Goal: Complete application form: Complete application form

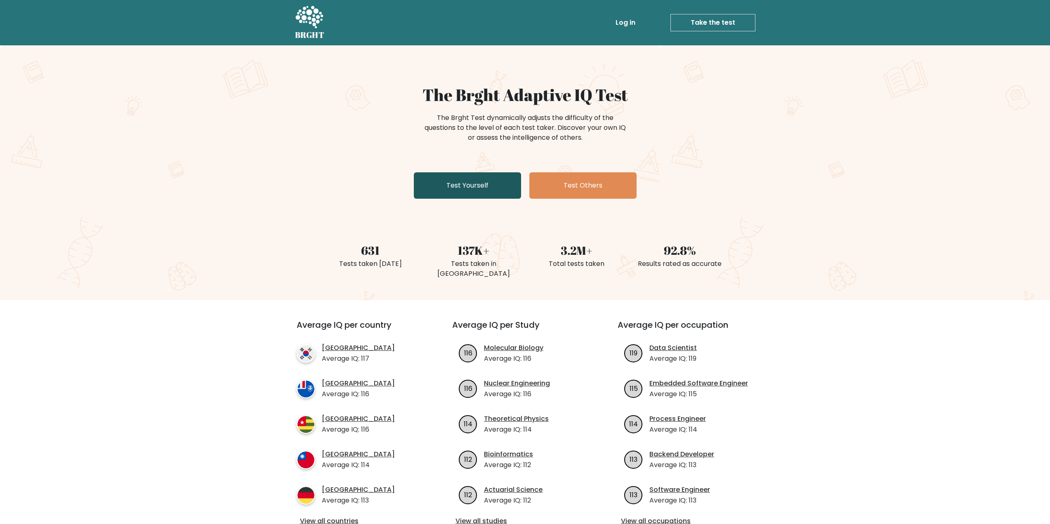
click at [491, 186] on link "Test Yourself" at bounding box center [467, 185] width 107 height 26
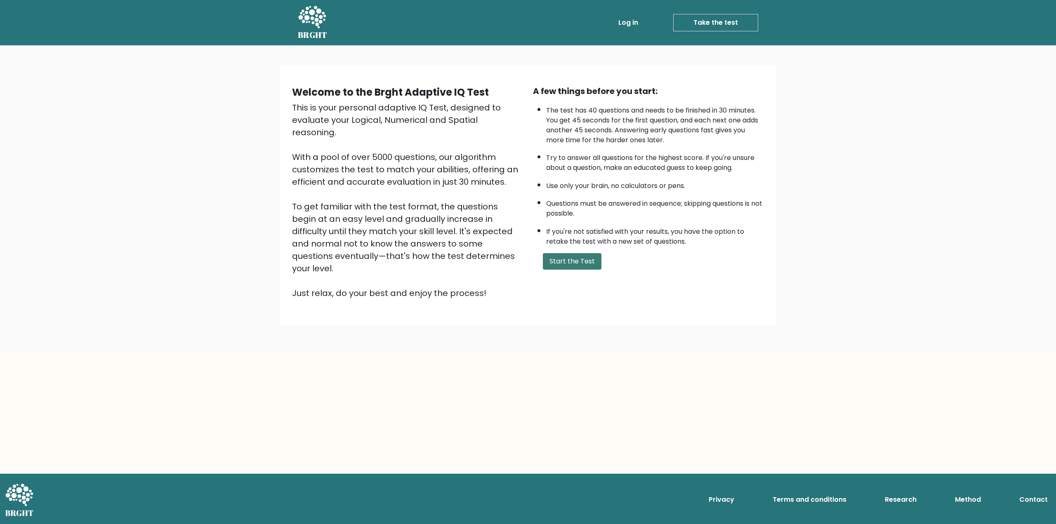
click at [571, 255] on button "Start the Test" at bounding box center [572, 261] width 59 height 17
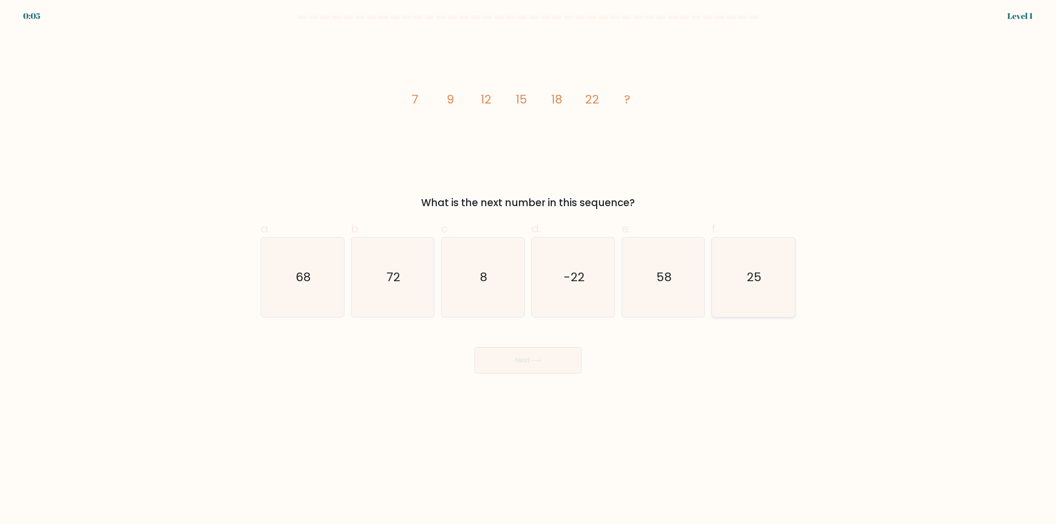
click at [777, 267] on icon "25" at bounding box center [754, 278] width 80 height 80
click at [528, 267] on input "f. 25" at bounding box center [528, 264] width 0 height 5
radio input "true"
click at [536, 356] on button "Next" at bounding box center [527, 360] width 107 height 26
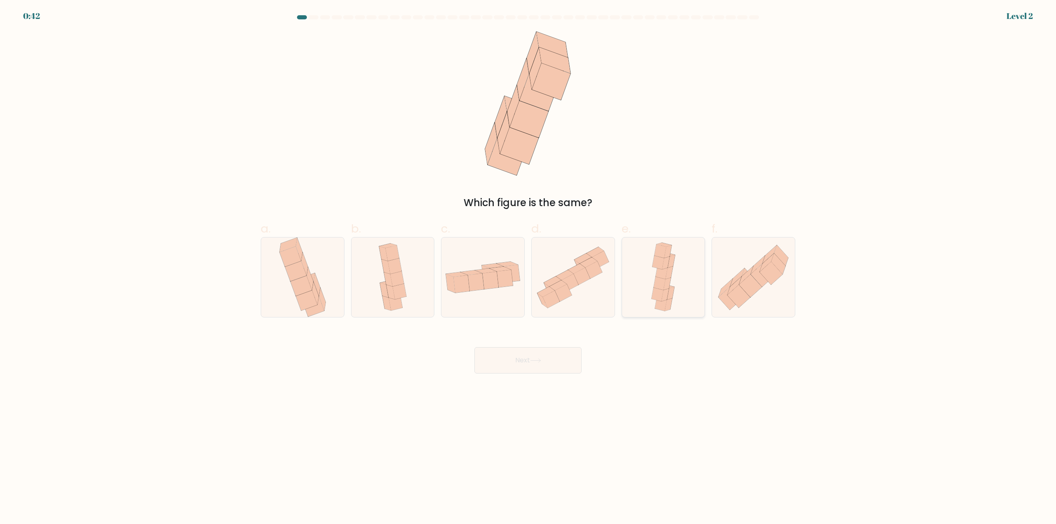
click at [673, 288] on icon at bounding box center [666, 287] width 15 height 4
click at [528, 268] on input "e." at bounding box center [528, 264] width 0 height 5
radio input "true"
click at [543, 367] on button "Next" at bounding box center [527, 360] width 107 height 26
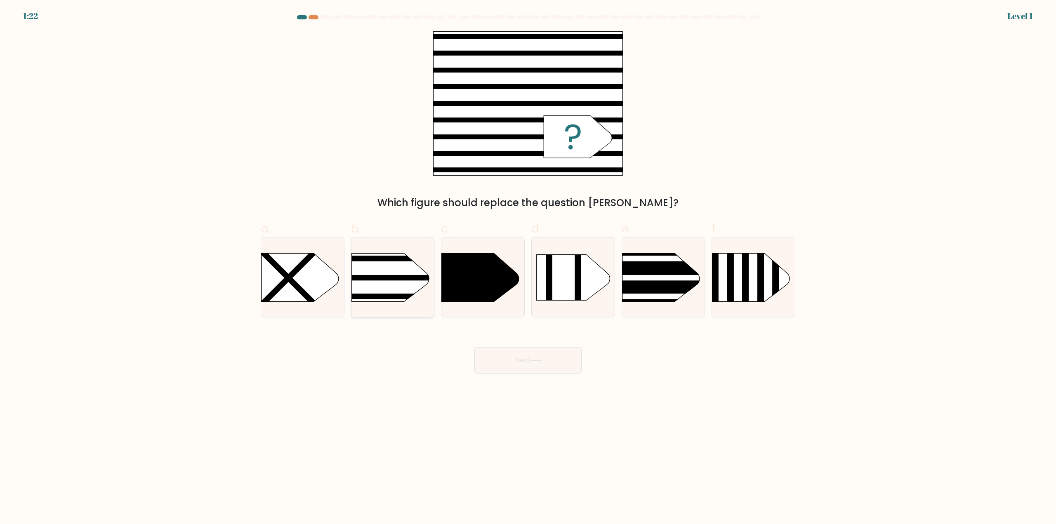
click at [407, 281] on rect at bounding box center [333, 240] width 215 height 164
click at [528, 268] on input "b." at bounding box center [528, 264] width 0 height 5
radio input "true"
click at [561, 363] on button "Next" at bounding box center [527, 360] width 107 height 26
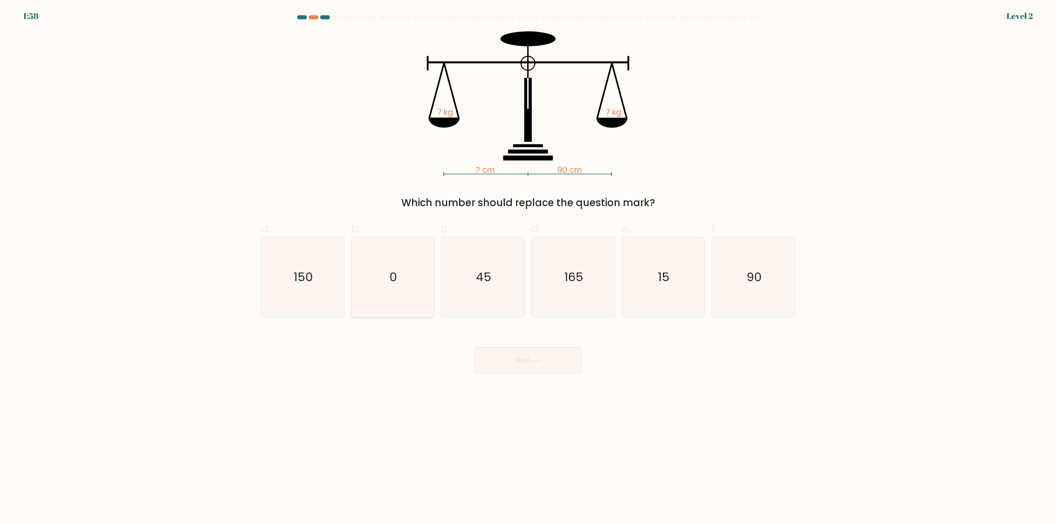
click at [417, 280] on icon "0" at bounding box center [393, 278] width 80 height 80
click at [528, 268] on input "b. 0" at bounding box center [528, 264] width 0 height 5
radio input "true"
click at [519, 367] on button "Next" at bounding box center [527, 360] width 107 height 26
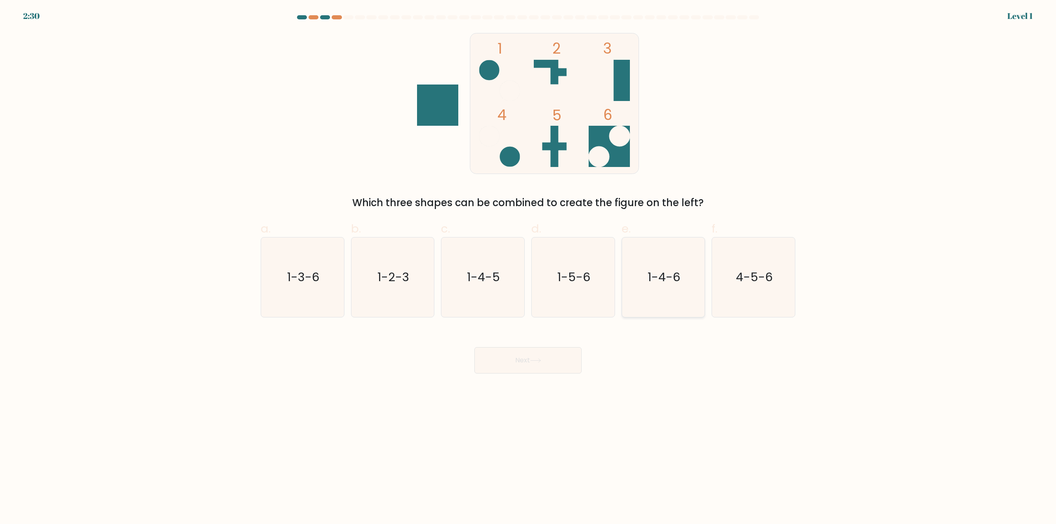
click at [650, 285] on text "1-4-6" at bounding box center [664, 277] width 33 height 17
click at [528, 268] on input "e. 1-4-6" at bounding box center [528, 264] width 0 height 5
radio input "true"
click at [557, 357] on button "Next" at bounding box center [527, 360] width 107 height 26
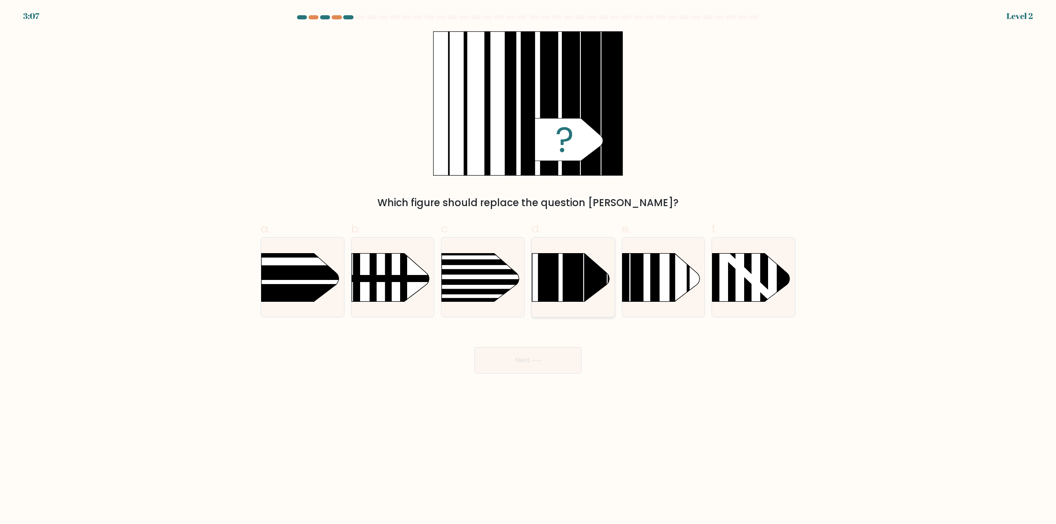
click at [583, 281] on rect at bounding box center [573, 236] width 21 height 165
click at [528, 268] on input "d." at bounding box center [528, 264] width 0 height 5
radio input "true"
click at [547, 359] on button "Next" at bounding box center [527, 360] width 107 height 26
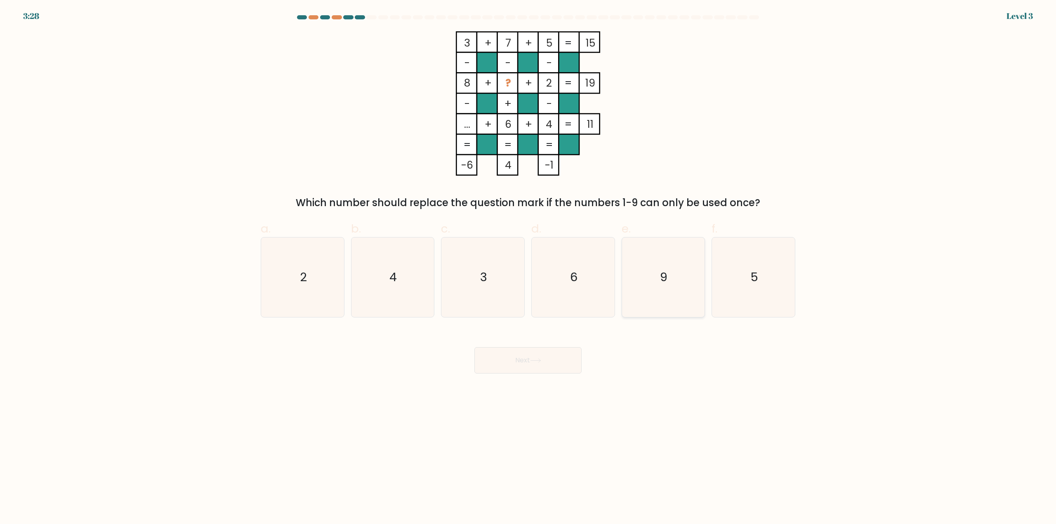
click at [669, 284] on icon "9" at bounding box center [663, 278] width 80 height 80
click at [528, 268] on input "e. 9" at bounding box center [528, 264] width 0 height 5
radio input "true"
click at [537, 361] on icon at bounding box center [536, 361] width 10 height 4
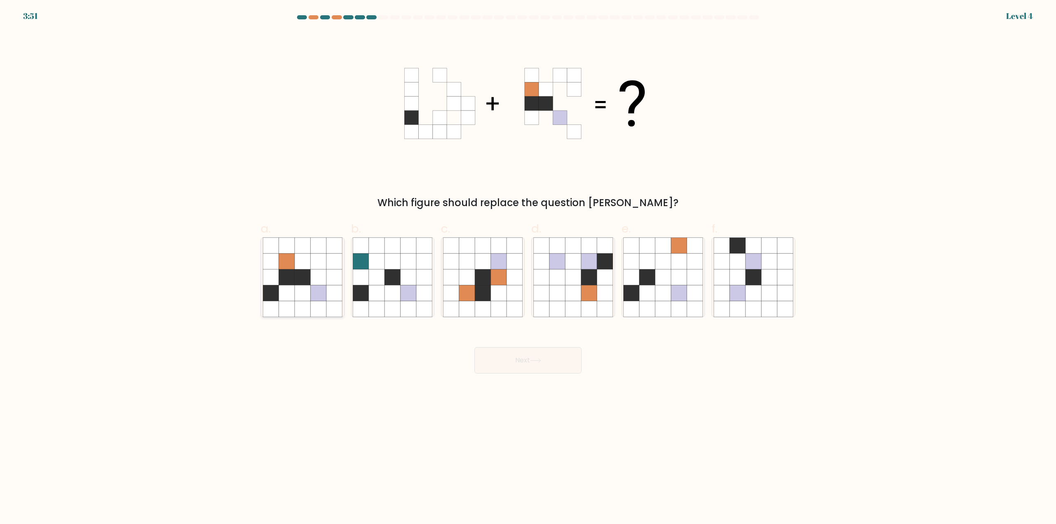
click at [287, 267] on icon at bounding box center [287, 262] width 16 height 16
click at [528, 267] on input "a." at bounding box center [528, 264] width 0 height 5
radio input "true"
click at [526, 362] on button "Next" at bounding box center [527, 360] width 107 height 26
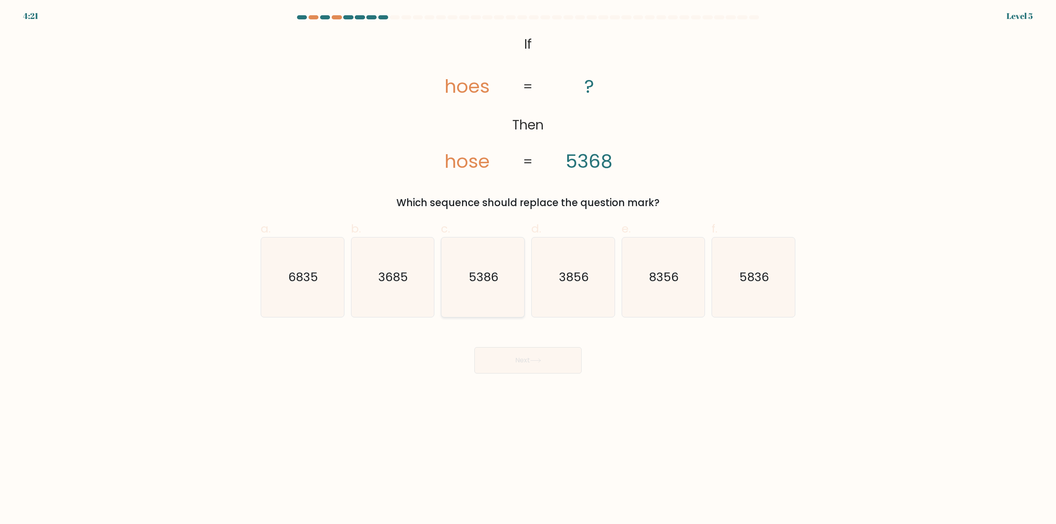
click at [502, 266] on icon "5386" at bounding box center [483, 278] width 80 height 80
click at [528, 266] on input "c. 5386" at bounding box center [528, 264] width 0 height 5
radio input "true"
click at [541, 363] on icon at bounding box center [535, 361] width 11 height 5
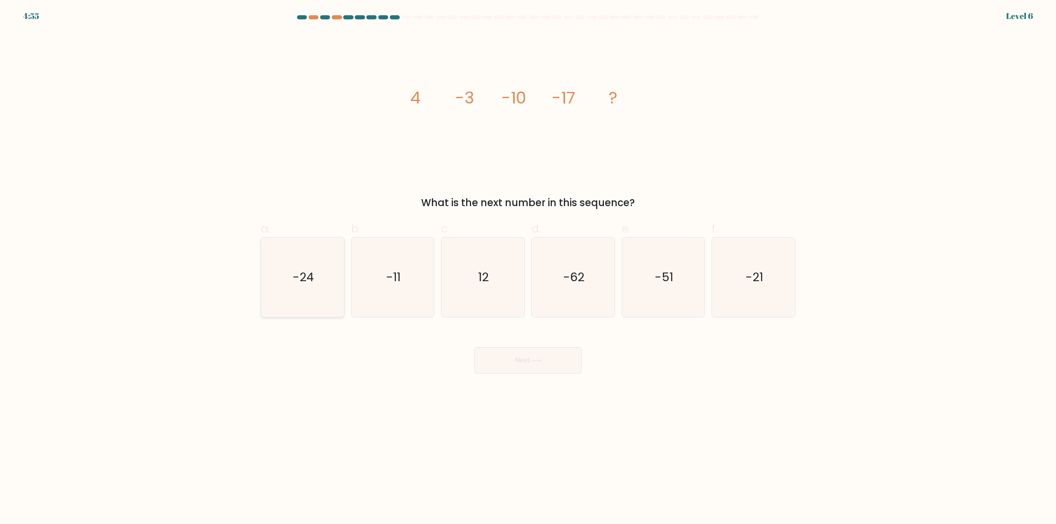
click at [321, 273] on icon "-24" at bounding box center [303, 278] width 80 height 80
click at [528, 268] on input "a. -24" at bounding box center [528, 264] width 0 height 5
radio input "true"
click at [555, 354] on button "Next" at bounding box center [527, 360] width 107 height 26
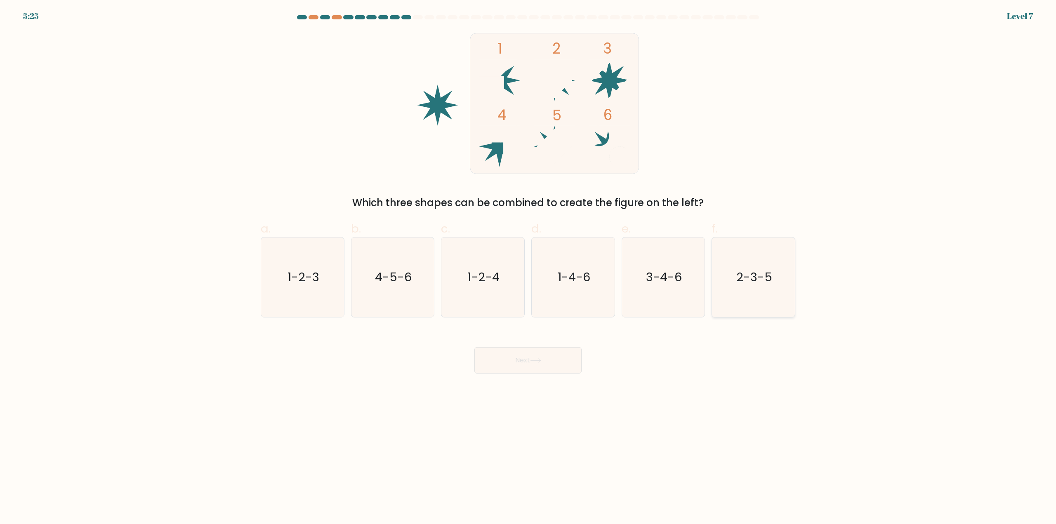
click at [750, 289] on icon "2-3-5" at bounding box center [754, 278] width 80 height 80
click at [528, 268] on input "f. 2-3-5" at bounding box center [528, 264] width 0 height 5
radio input "true"
click at [555, 363] on button "Next" at bounding box center [527, 360] width 107 height 26
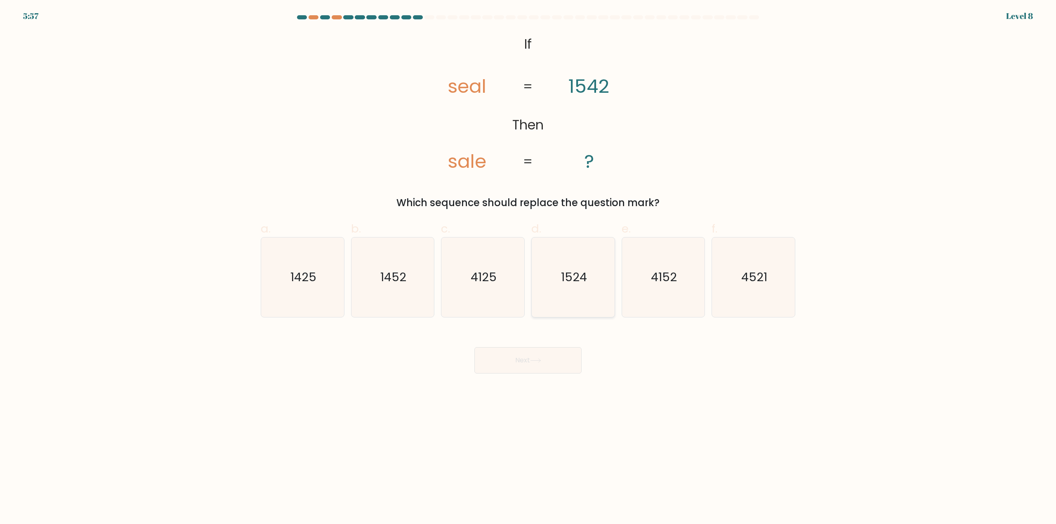
click at [574, 275] on text "1524" at bounding box center [574, 277] width 26 height 17
click at [528, 268] on input "d. 1524" at bounding box center [528, 264] width 0 height 5
radio input "true"
click at [533, 359] on icon at bounding box center [535, 361] width 11 height 5
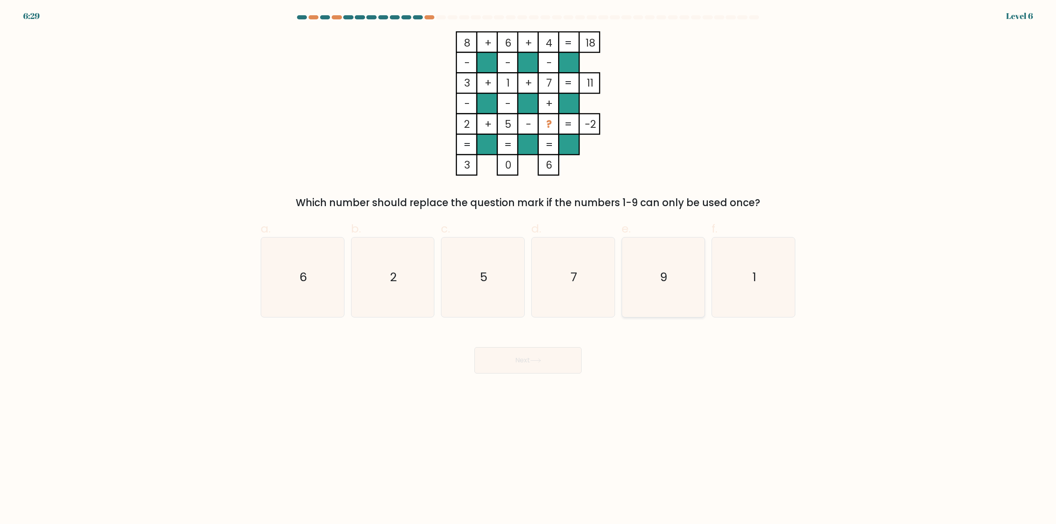
click at [667, 274] on text "9" at bounding box center [663, 277] width 7 height 17
click at [528, 268] on input "e. 9" at bounding box center [528, 264] width 0 height 5
radio input "true"
click at [538, 365] on button "Next" at bounding box center [527, 360] width 107 height 26
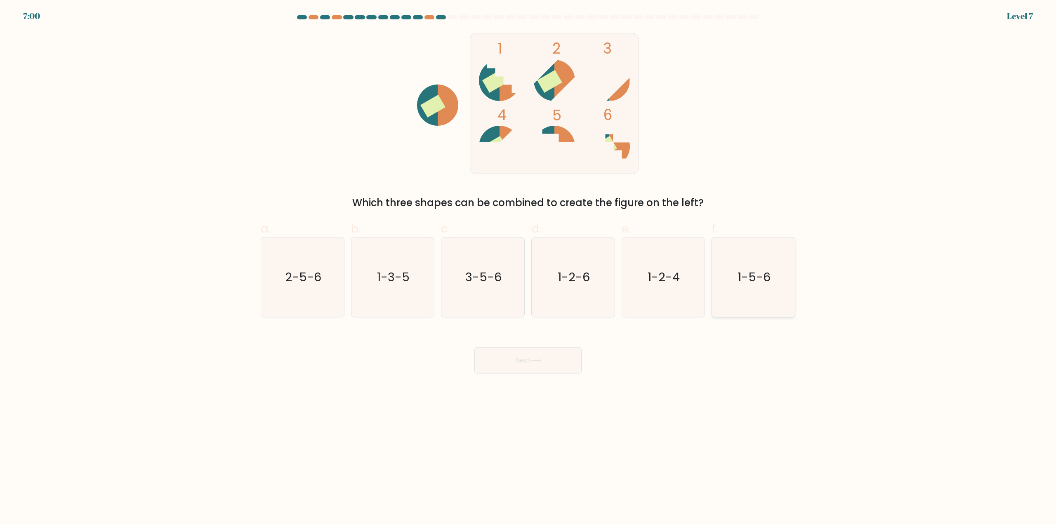
click at [763, 283] on text "1-5-6" at bounding box center [754, 277] width 33 height 17
click at [528, 268] on input "f. 1-5-6" at bounding box center [528, 264] width 0 height 5
radio input "true"
click at [541, 363] on icon at bounding box center [535, 361] width 11 height 5
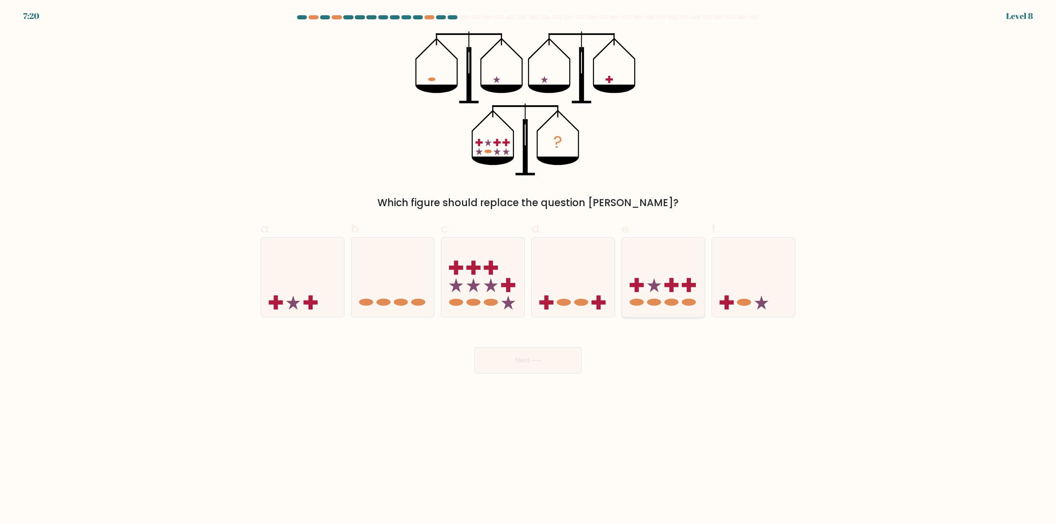
click at [681, 274] on icon at bounding box center [663, 277] width 83 height 68
click at [528, 268] on input "e." at bounding box center [528, 264] width 0 height 5
radio input "true"
click at [564, 353] on button "Next" at bounding box center [527, 360] width 107 height 26
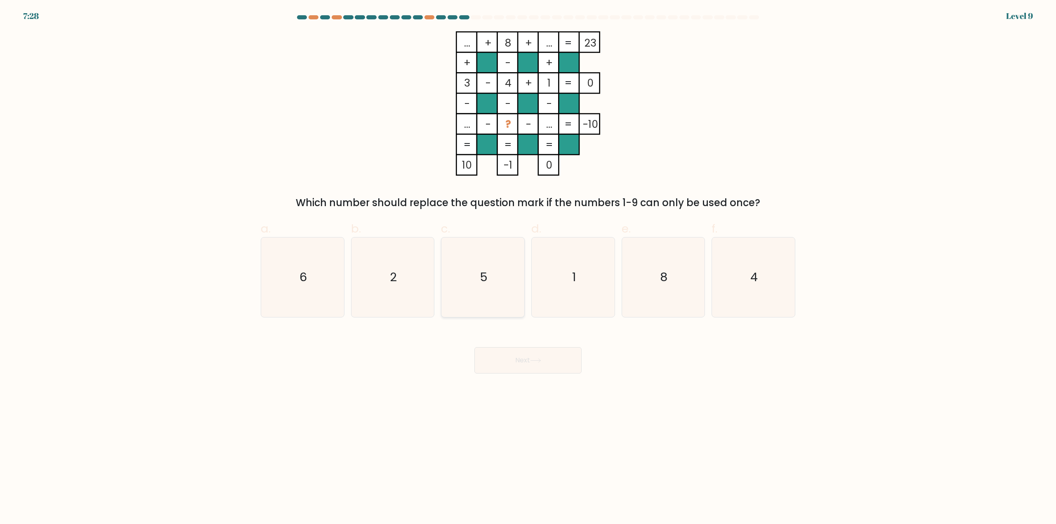
click at [481, 279] on text "5" at bounding box center [484, 277] width 8 height 17
click at [528, 268] on input "c. 5" at bounding box center [528, 264] width 0 height 5
radio input "true"
click at [522, 372] on button "Next" at bounding box center [527, 360] width 107 height 26
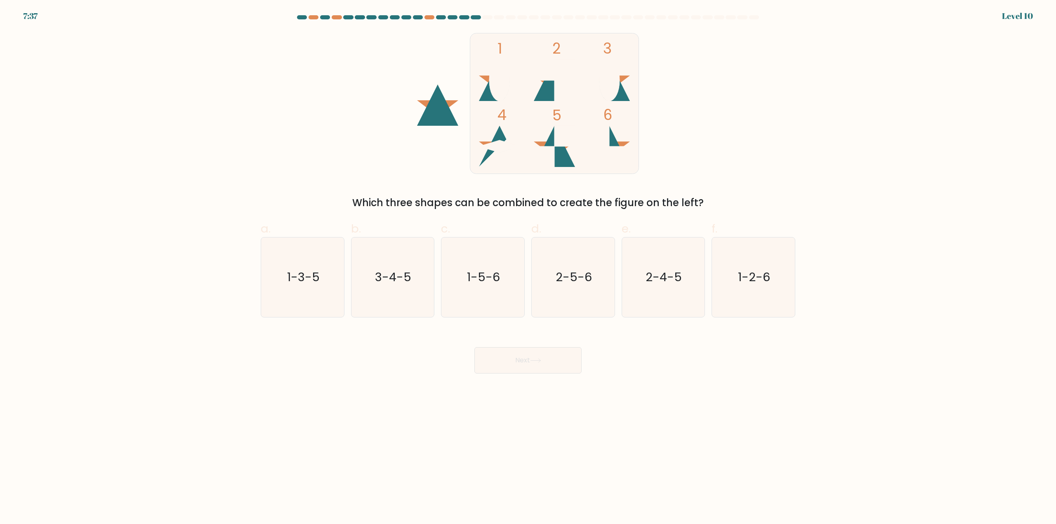
click at [493, 99] on icon at bounding box center [499, 80] width 41 height 41
drag, startPoint x: 481, startPoint y: 298, endPoint x: 496, endPoint y: 315, distance: 23.1
click at [484, 300] on icon "1-5-6" at bounding box center [483, 278] width 80 height 80
click at [509, 370] on button "Next" at bounding box center [527, 360] width 107 height 26
click at [446, 251] on icon "1-5-6" at bounding box center [483, 278] width 80 height 80
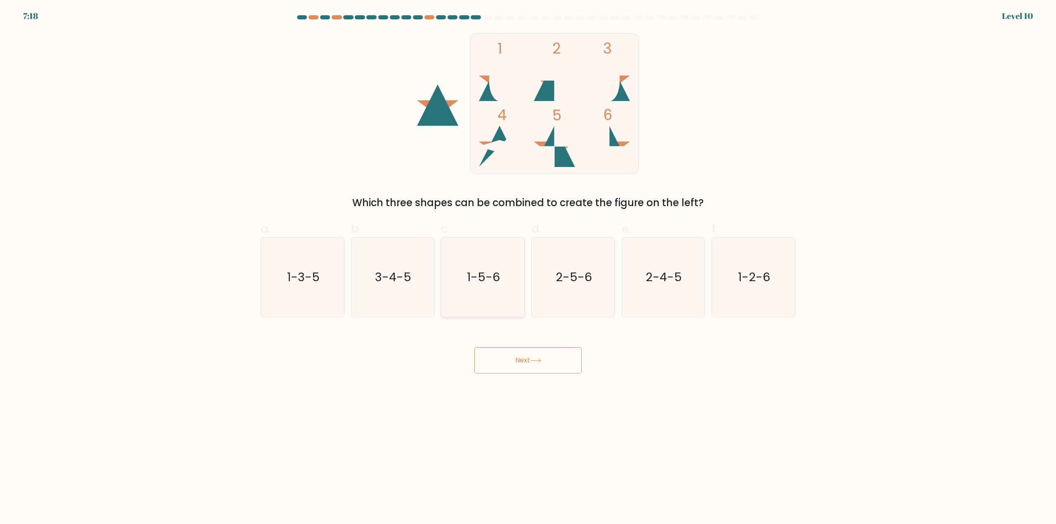
click at [528, 262] on input "c. 1-5-6" at bounding box center [528, 264] width 0 height 5
radio input "true"
click at [521, 360] on button "Next" at bounding box center [527, 360] width 107 height 26
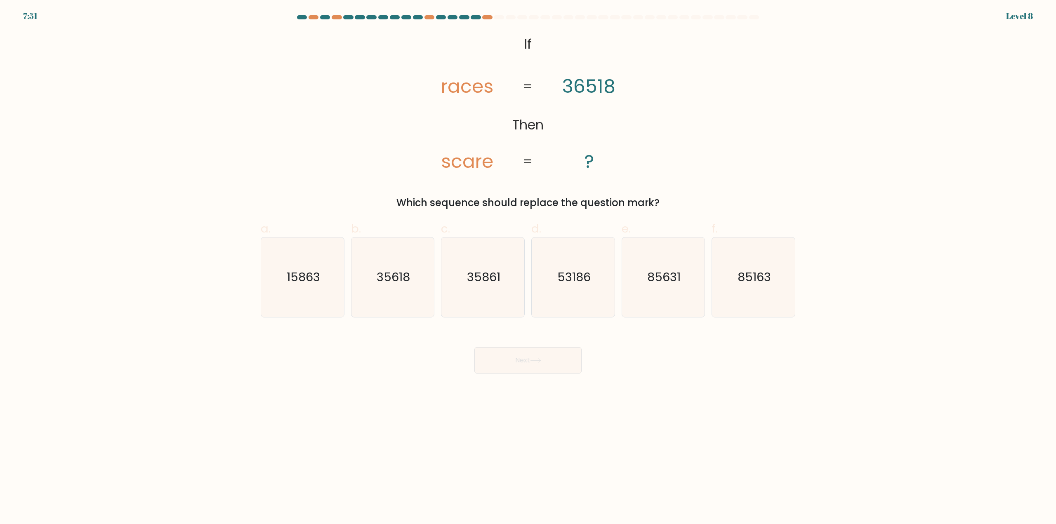
click at [1012, 16] on form "If ?" at bounding box center [528, 194] width 1056 height 359
